Goal: Task Accomplishment & Management: Use online tool/utility

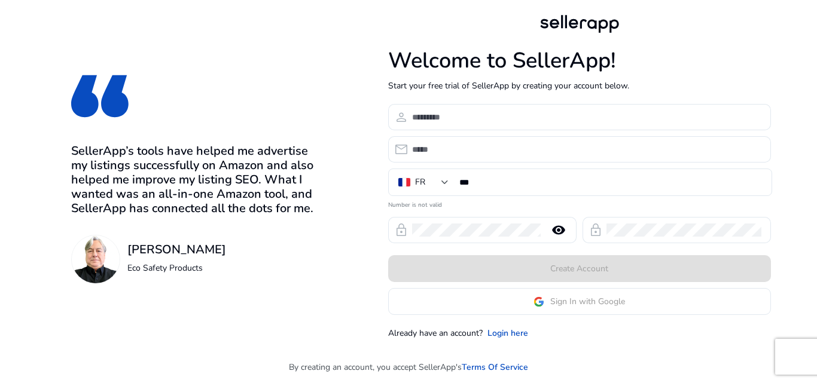
click at [548, 312] on app-google-signin "Sign In with Google" at bounding box center [579, 301] width 383 height 27
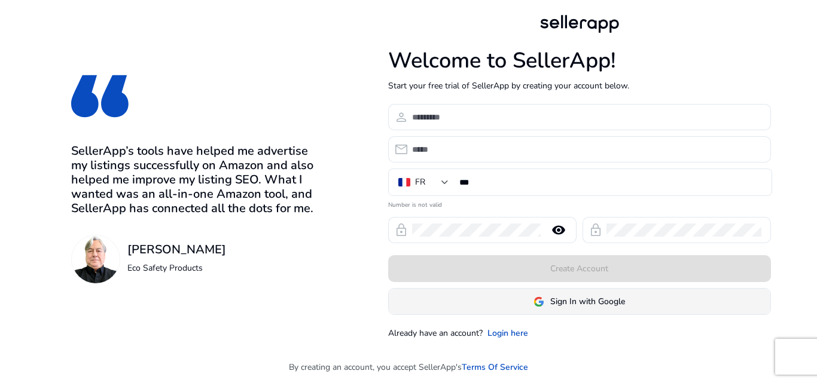
click at [567, 302] on span "Sign In with Google" at bounding box center [587, 302] width 75 height 13
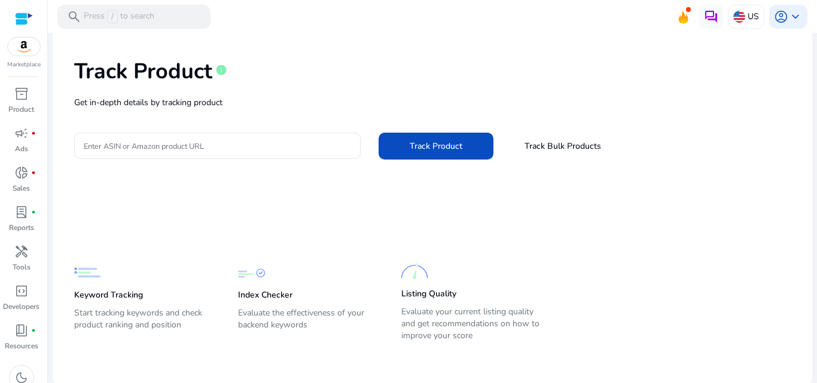
scroll to position [49, 0]
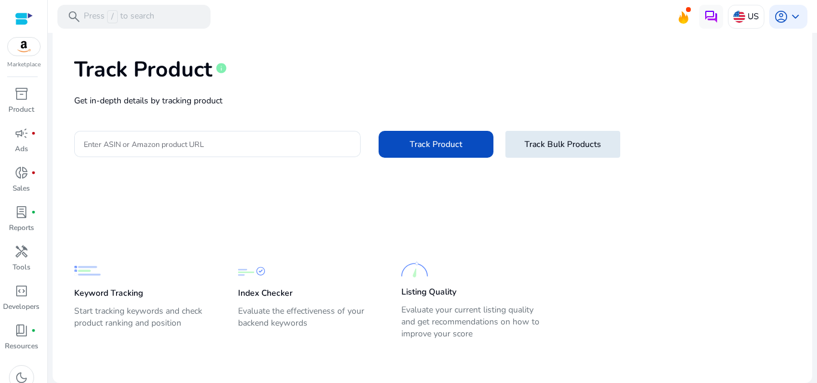
click at [547, 151] on span at bounding box center [563, 144] width 115 height 29
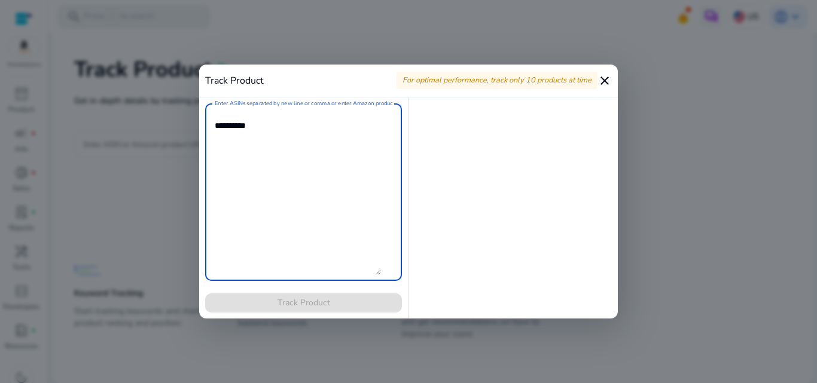
click at [601, 74] on mat-icon "close" at bounding box center [605, 81] width 14 height 14
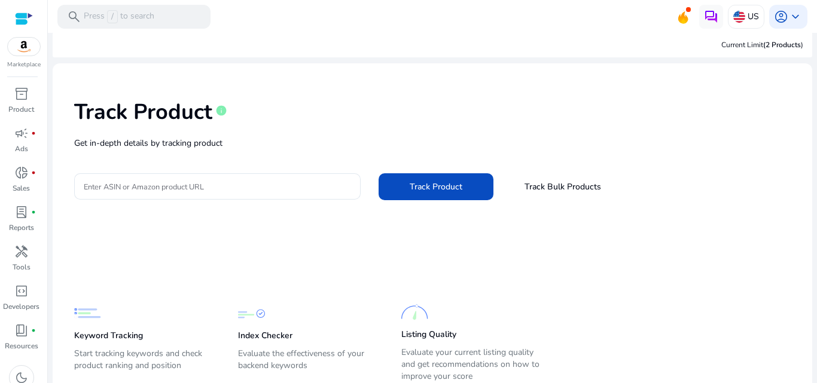
scroll to position [0, 0]
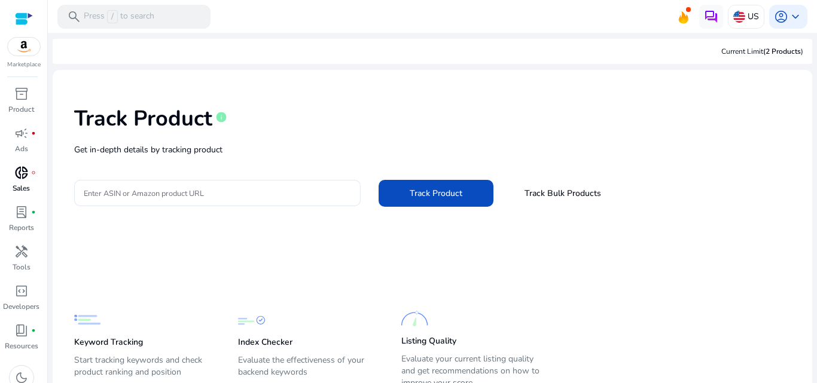
click at [34, 199] on link "donut_small fiber_manual_record Sales" at bounding box center [21, 182] width 42 height 39
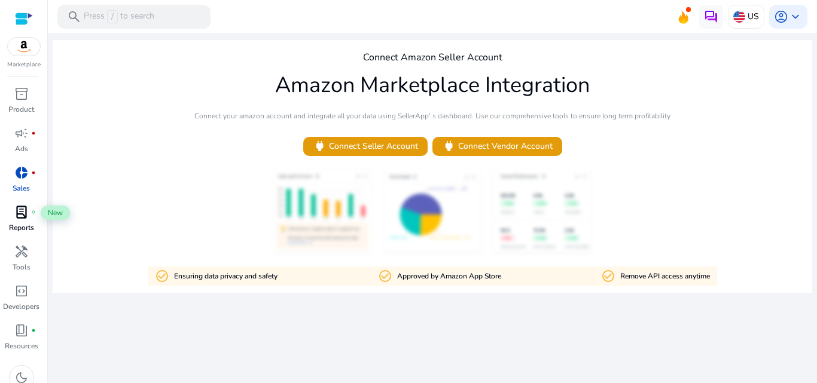
click at [34, 212] on span "fiber_manual_record" at bounding box center [33, 212] width 5 height 5
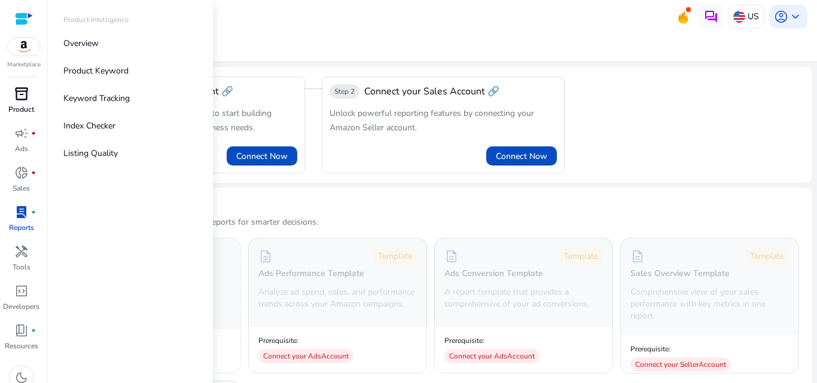
click at [10, 101] on div "inventory_2" at bounding box center [22, 93] width 34 height 19
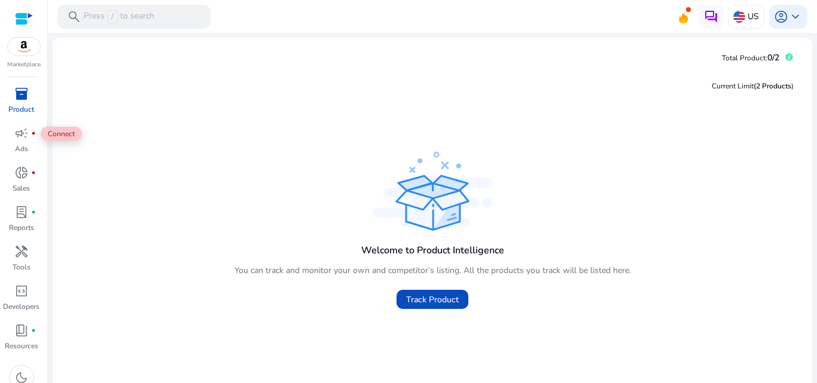
click at [24, 62] on p "Marketplace" at bounding box center [24, 64] width 34 height 9
click at [25, 49] on img at bounding box center [24, 47] width 32 height 18
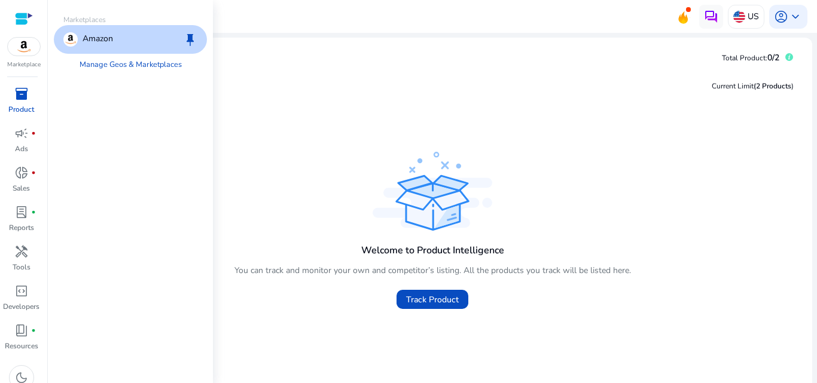
click at [25, 48] on img at bounding box center [24, 47] width 32 height 18
click at [7, 89] on div "inventory_2" at bounding box center [22, 93] width 34 height 19
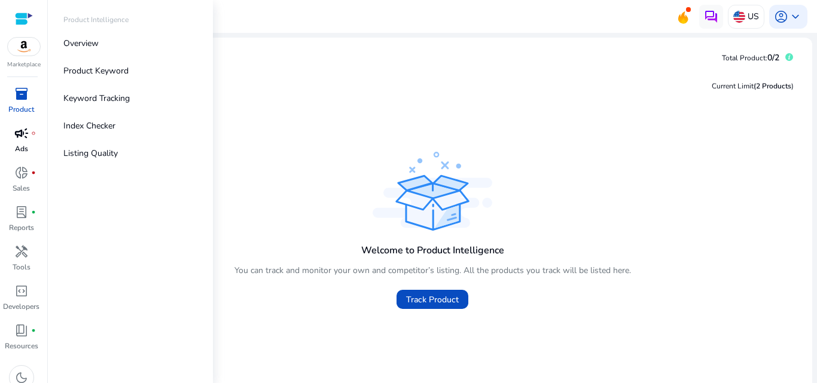
click at [23, 138] on span "campaign" at bounding box center [21, 133] width 14 height 14
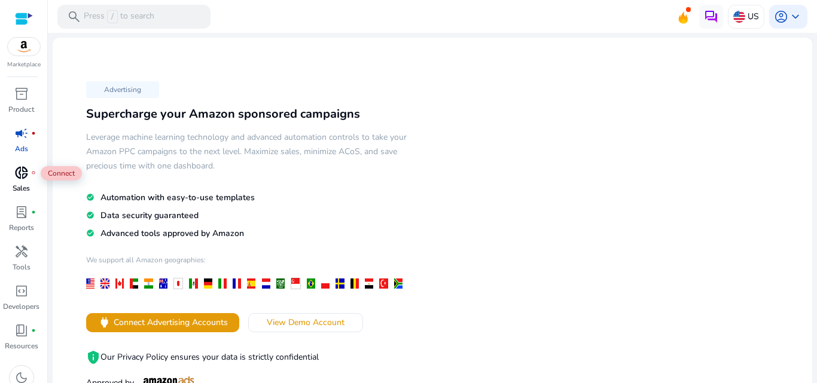
click at [17, 168] on span "donut_small" at bounding box center [21, 173] width 14 height 14
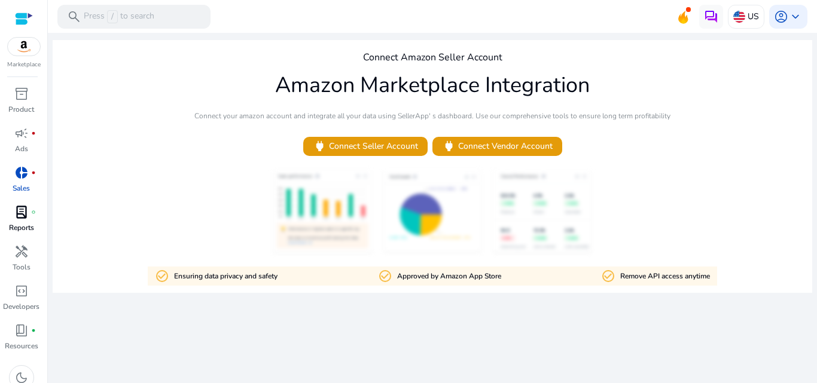
click at [31, 211] on span "fiber_manual_record" at bounding box center [33, 212] width 5 height 5
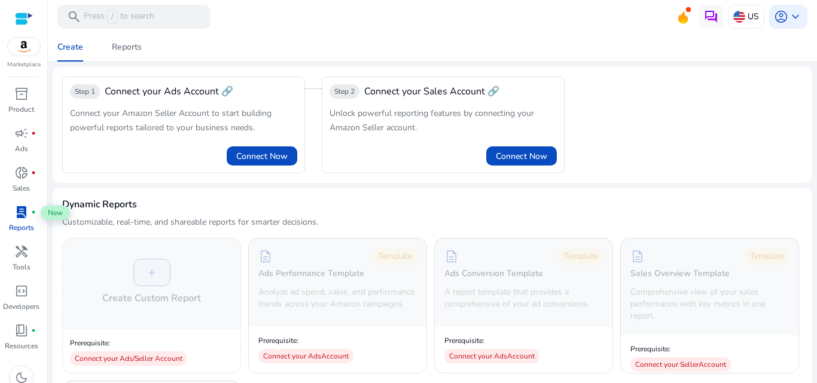
click at [31, 211] on span "fiber_manual_record" at bounding box center [33, 212] width 5 height 5
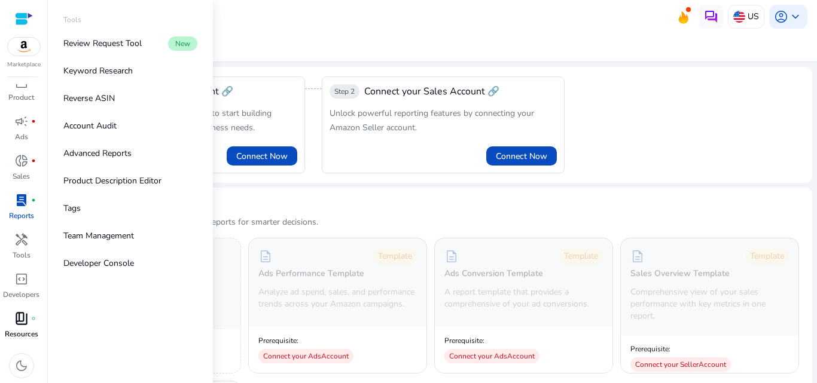
click at [22, 322] on span "book_4" at bounding box center [21, 319] width 14 height 14
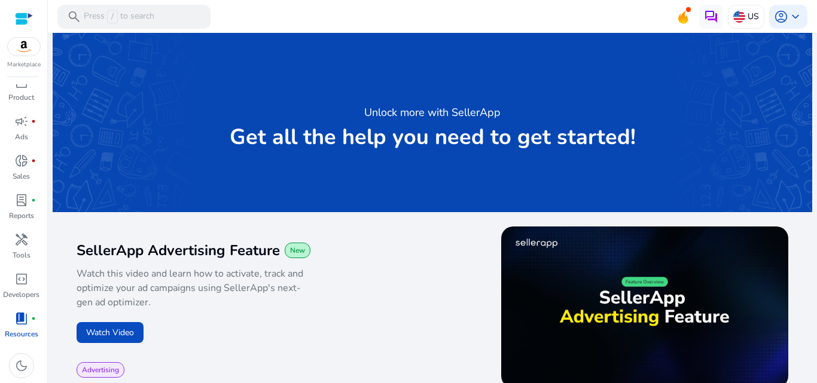
click at [26, 15] on div at bounding box center [24, 19] width 18 height 14
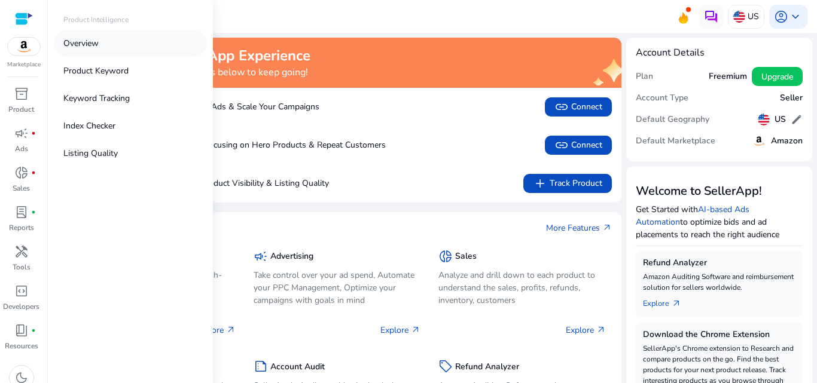
click at [95, 48] on p "Overview" at bounding box center [80, 43] width 35 height 13
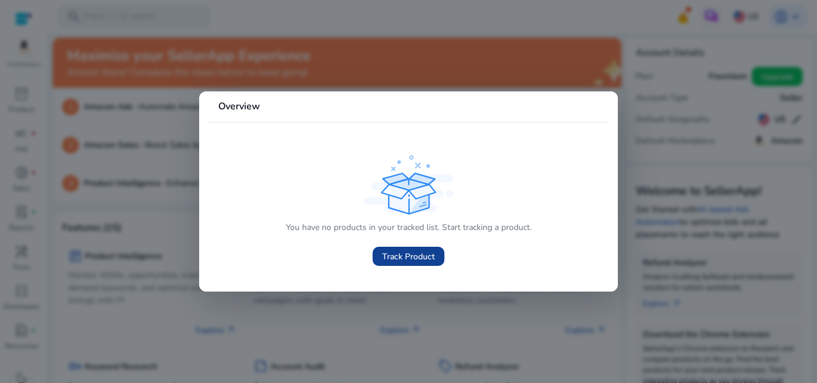
click at [411, 269] on span at bounding box center [409, 256] width 72 height 29
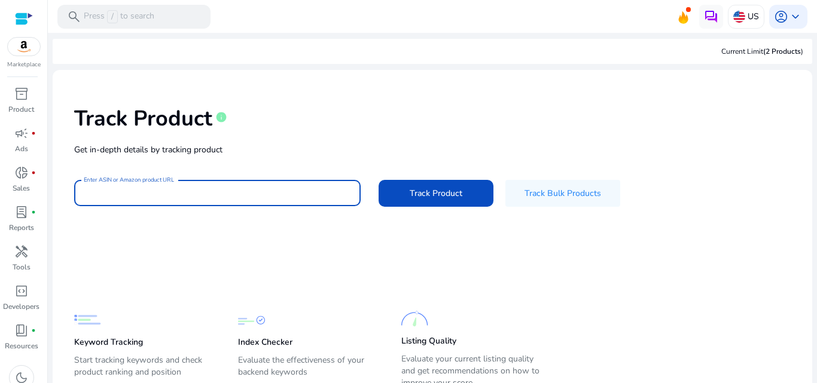
paste input "**********"
click at [252, 191] on input "**********" at bounding box center [217, 193] width 267 height 13
type input "**********"
click at [416, 187] on span "Track Product" at bounding box center [436, 193] width 53 height 13
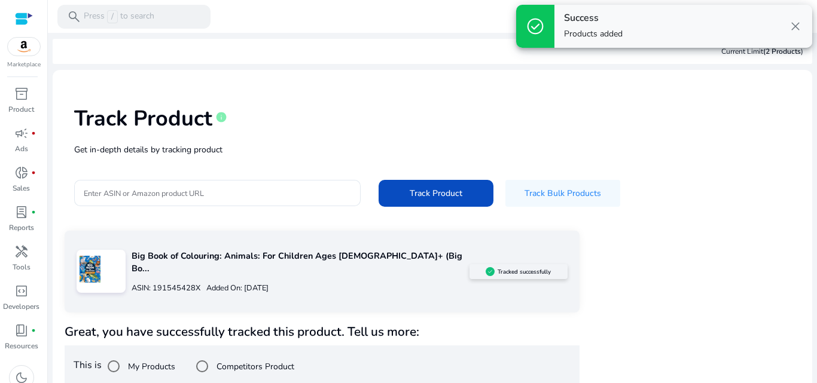
click at [200, 283] on p "Added On: [DATE]" at bounding box center [234, 288] width 68 height 11
click at [220, 229] on div "Track Product info Get in-depth details by tracking product Enter ASIN or Amazo…" at bounding box center [432, 154] width 741 height 151
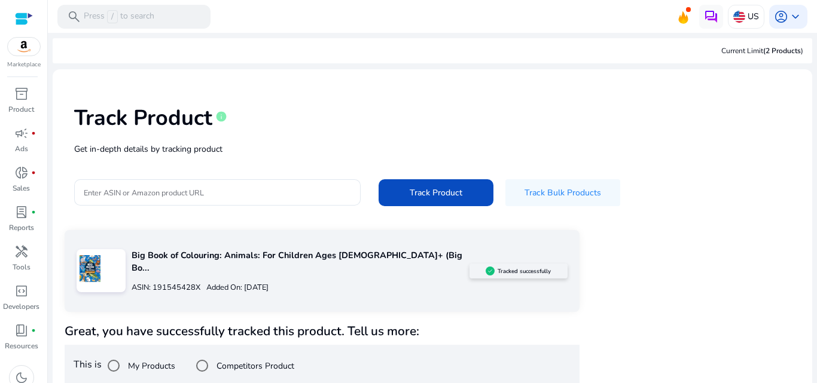
click at [218, 354] on div "Competitors Product" at bounding box center [242, 366] width 104 height 24
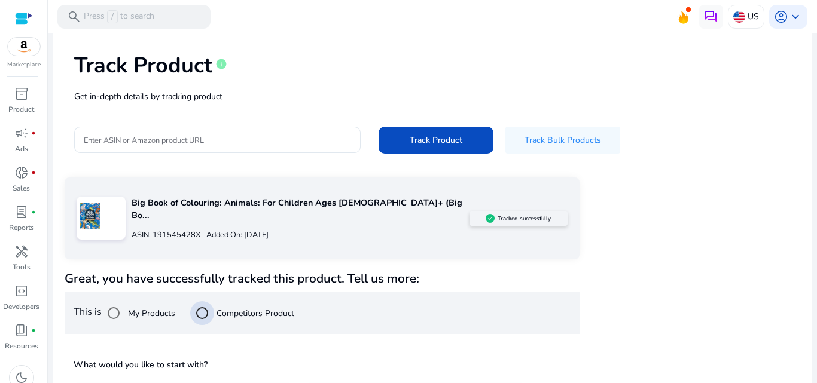
scroll to position [141, 0]
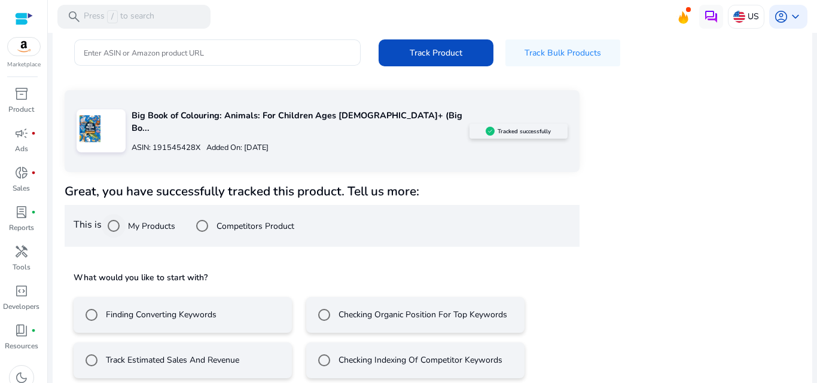
click at [150, 221] on div "My Products" at bounding box center [139, 226] width 74 height 24
click at [225, 220] on label "Competitors Product" at bounding box center [254, 226] width 80 height 13
click at [169, 220] on label "My Products" at bounding box center [151, 226] width 50 height 13
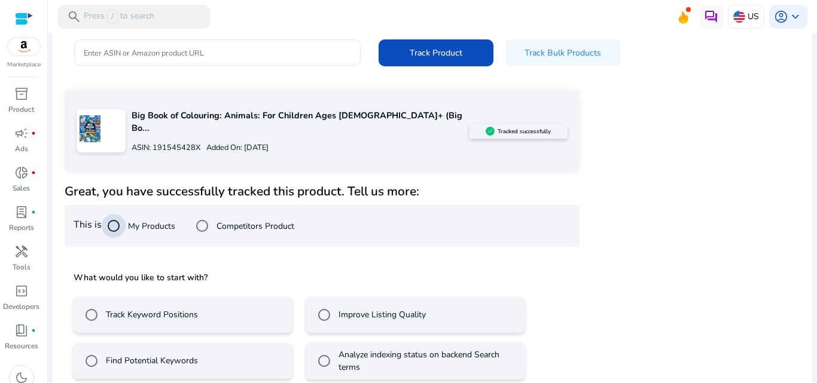
scroll to position [142, 0]
click at [196, 308] on label "Track Keyword Positions" at bounding box center [151, 314] width 95 height 13
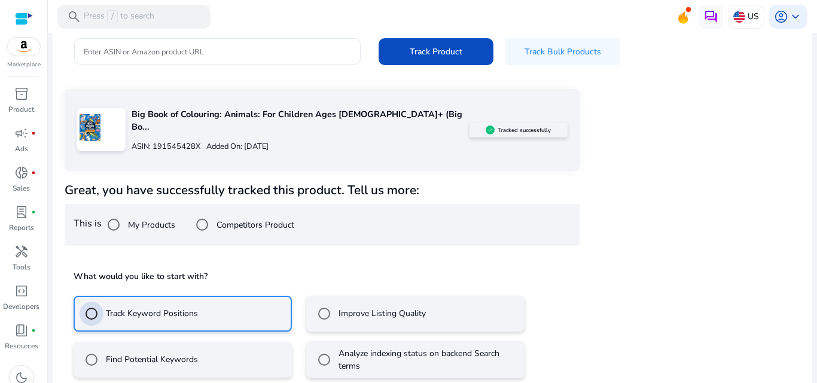
scroll to position [195, 0]
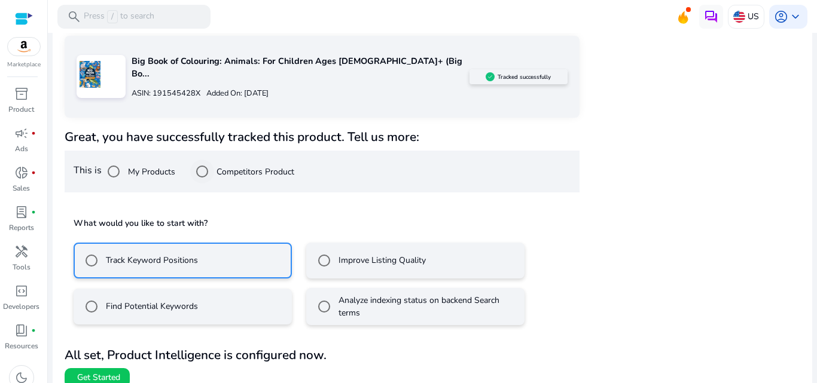
click at [226, 166] on label "Competitors Product" at bounding box center [254, 172] width 80 height 13
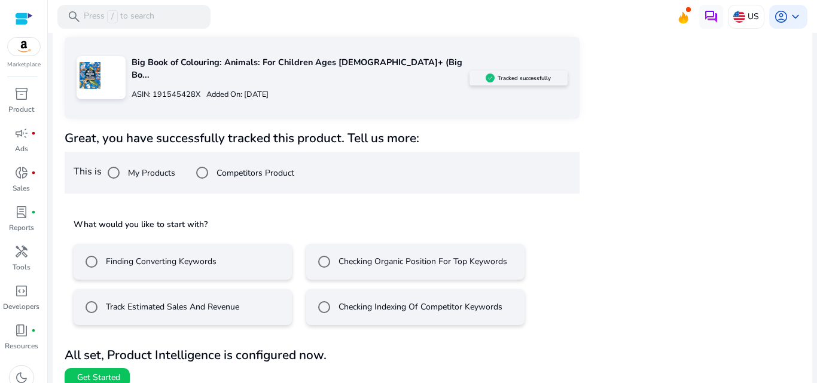
click at [166, 167] on label "My Products" at bounding box center [151, 173] width 50 height 13
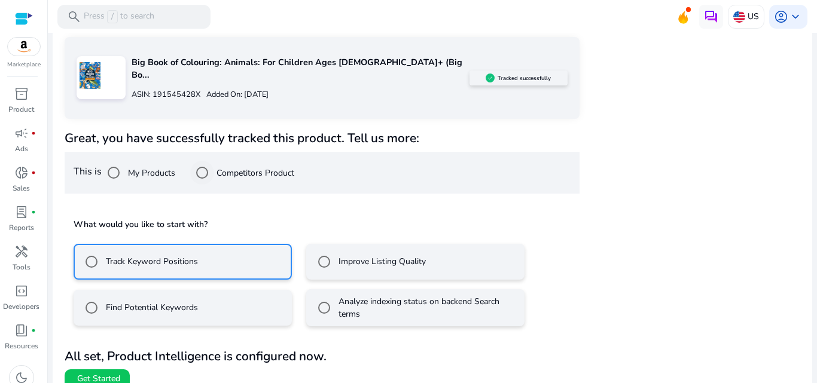
click at [223, 167] on label "Competitors Product" at bounding box center [254, 173] width 80 height 13
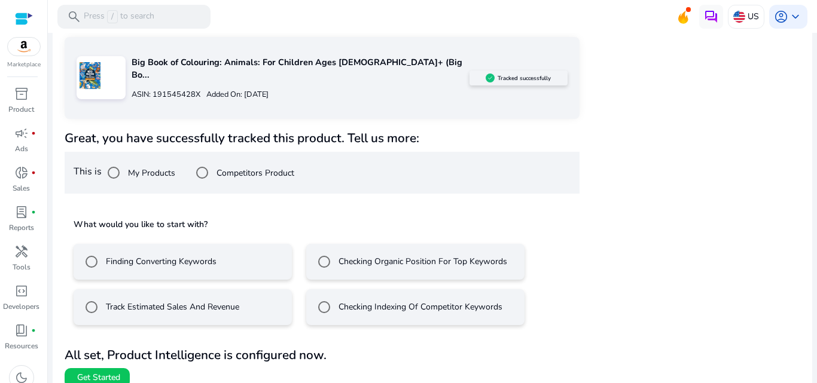
click at [197, 255] on div "Finding Converting Keywords" at bounding box center [148, 262] width 137 height 24
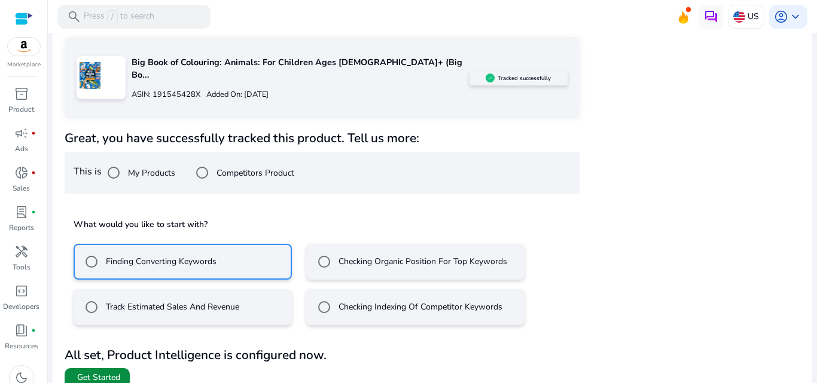
click at [125, 364] on span at bounding box center [97, 378] width 65 height 29
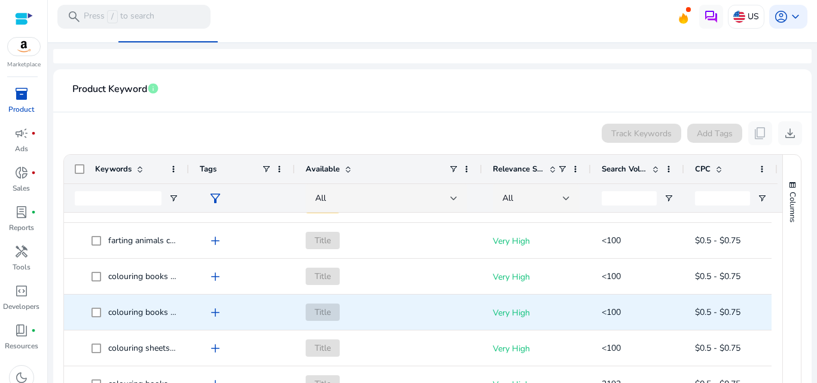
scroll to position [206, 0]
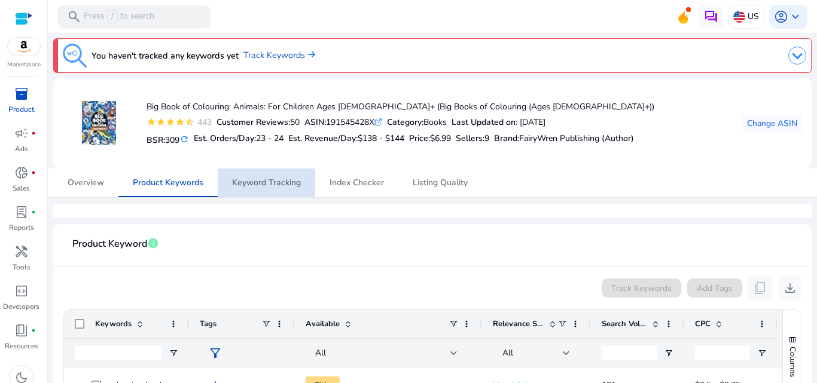
click at [251, 191] on span "Keyword Tracking" at bounding box center [266, 183] width 69 height 29
